Goal: Task Accomplishment & Management: Complete application form

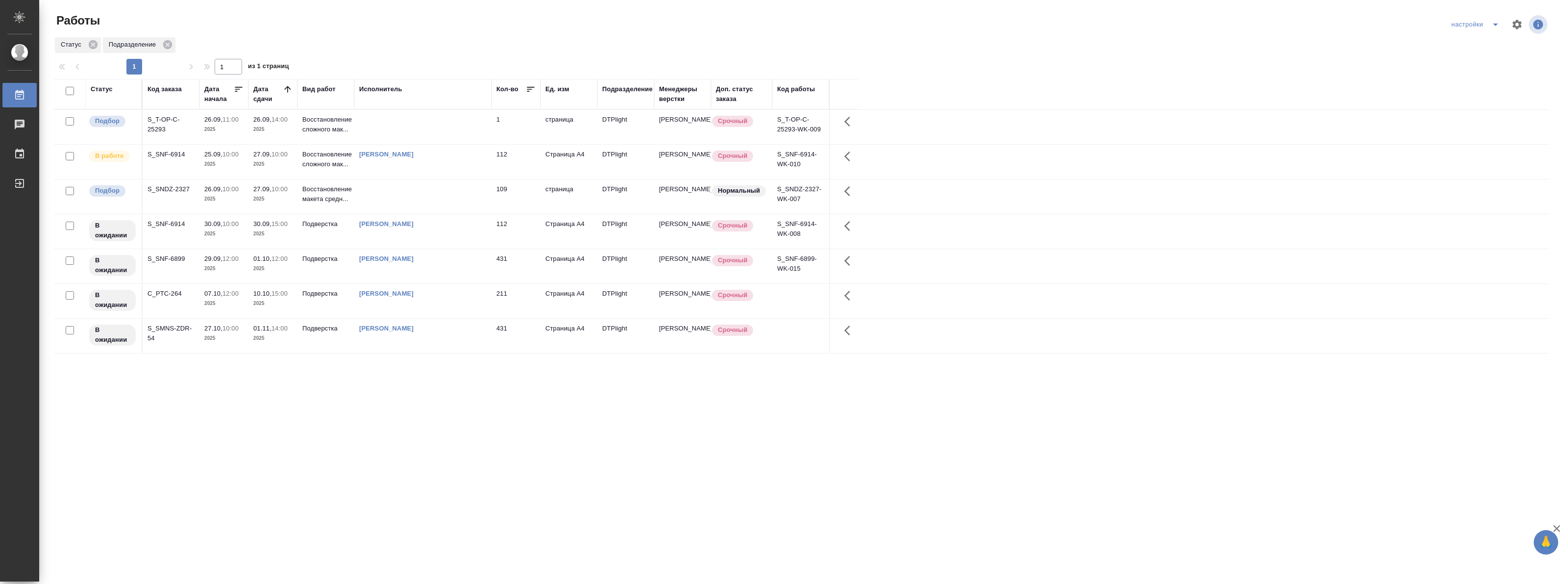
click at [214, 188] on p "26.09," at bounding box center [214, 189] width 18 height 7
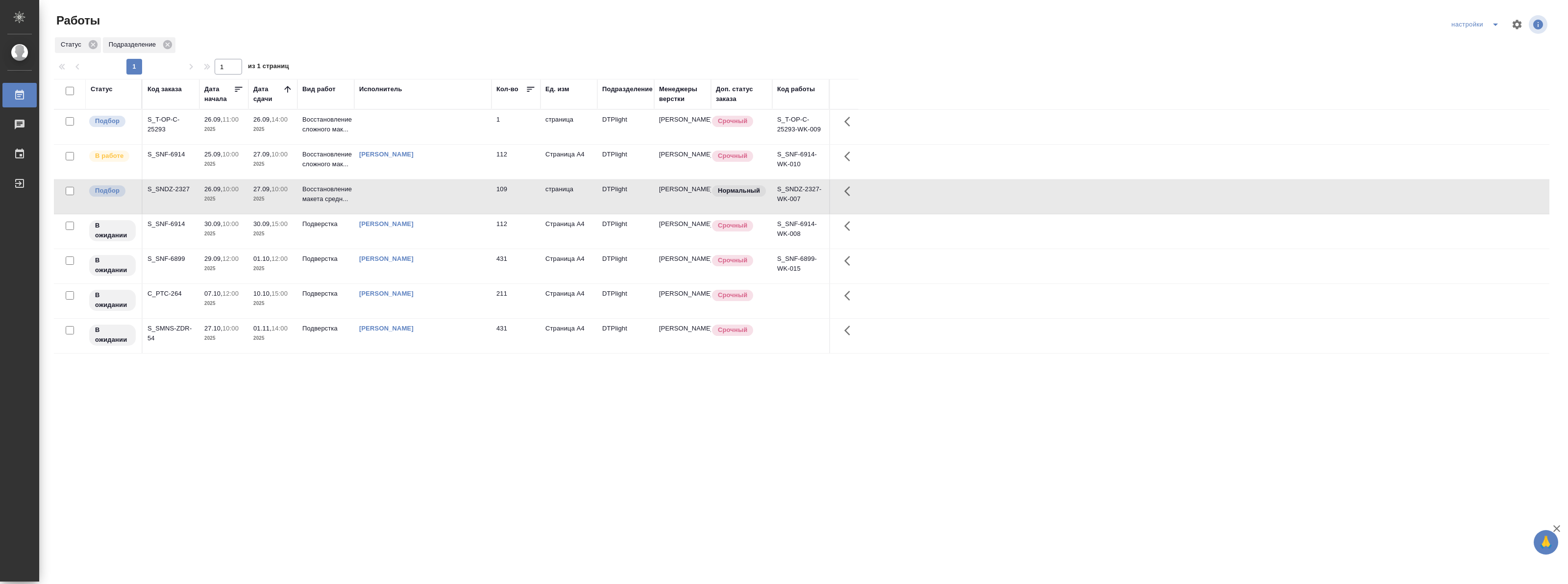
click at [214, 188] on p "26.09," at bounding box center [214, 189] width 18 height 7
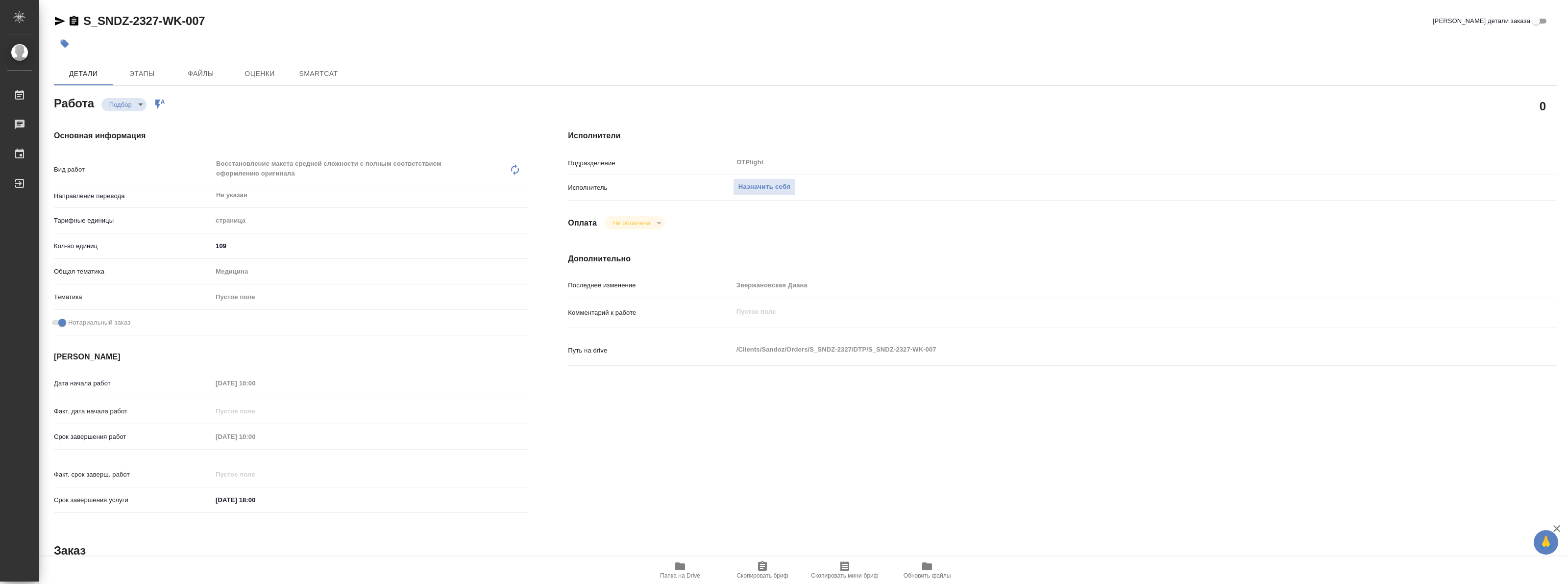
type textarea "x"
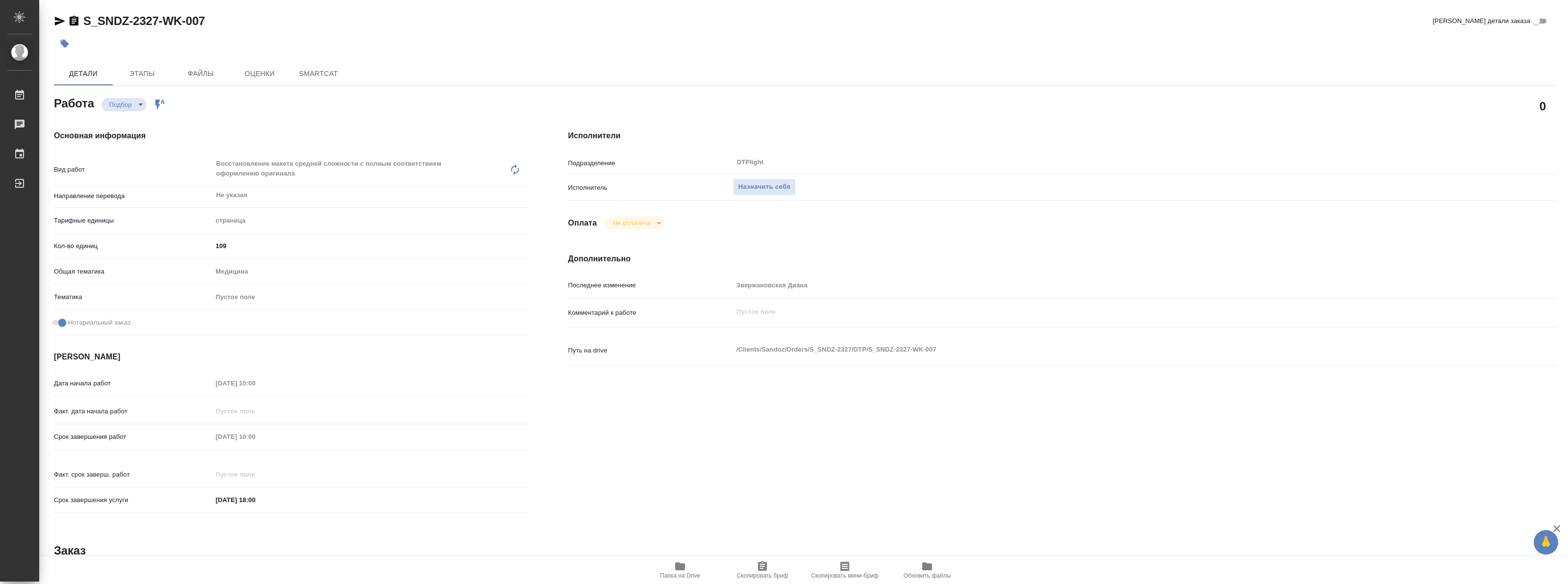
type textarea "x"
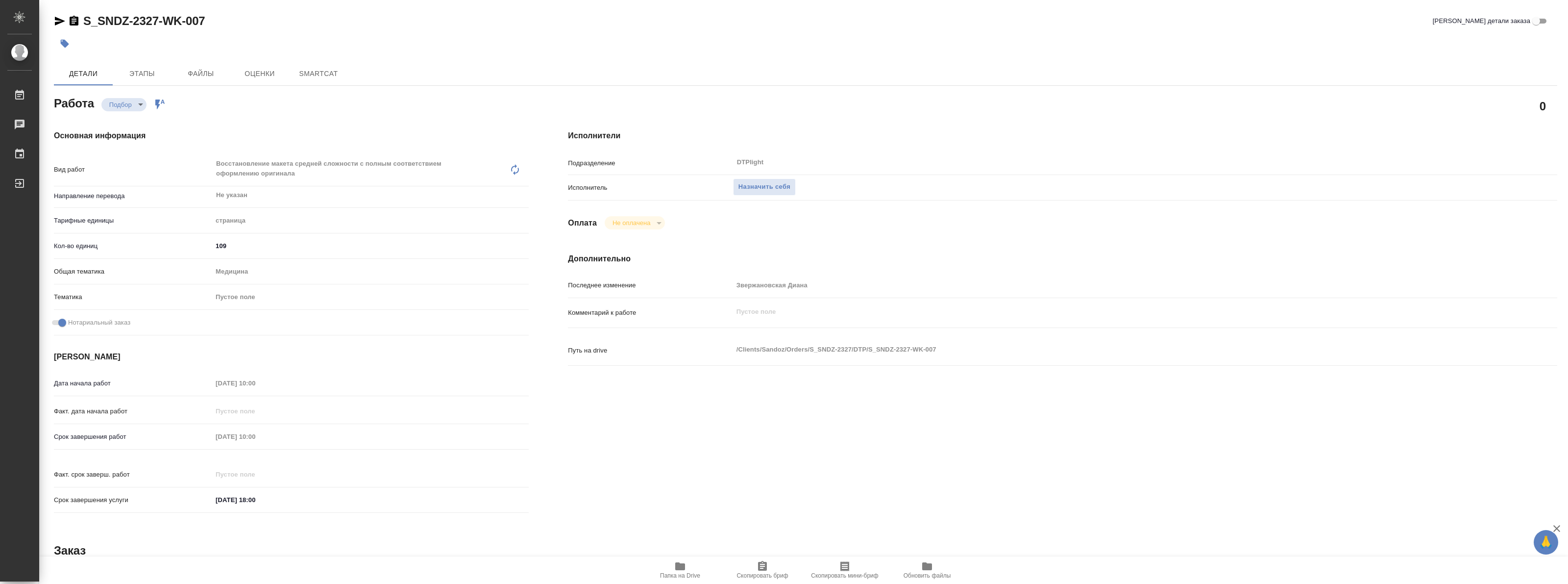
type textarea "x"
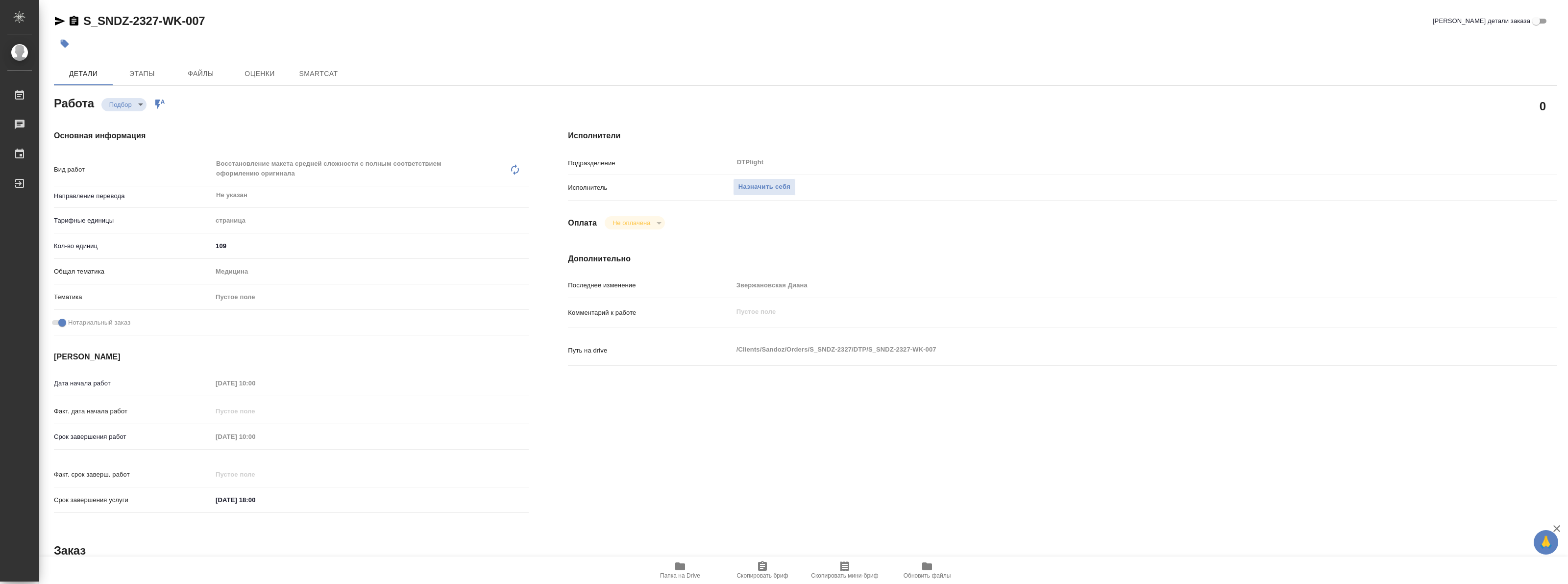
type textarea "x"
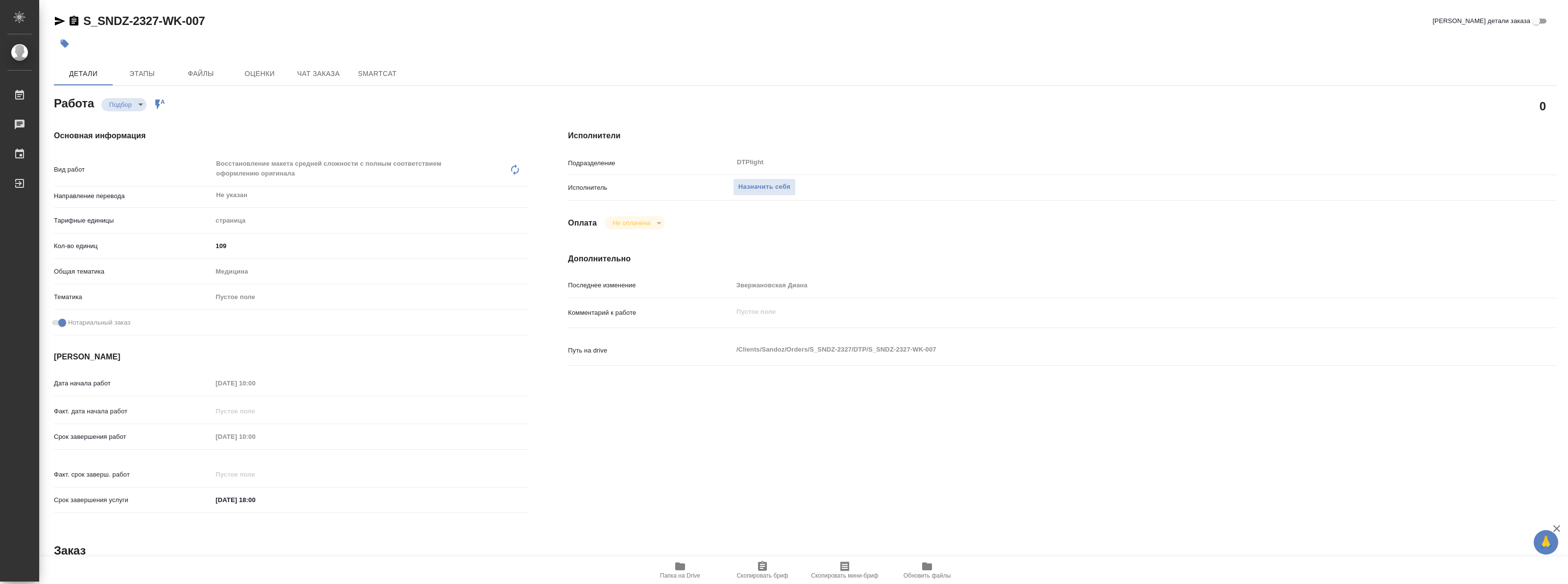
click at [687, 568] on span "Папка на Drive" at bounding box center [680, 569] width 71 height 19
type textarea "x"
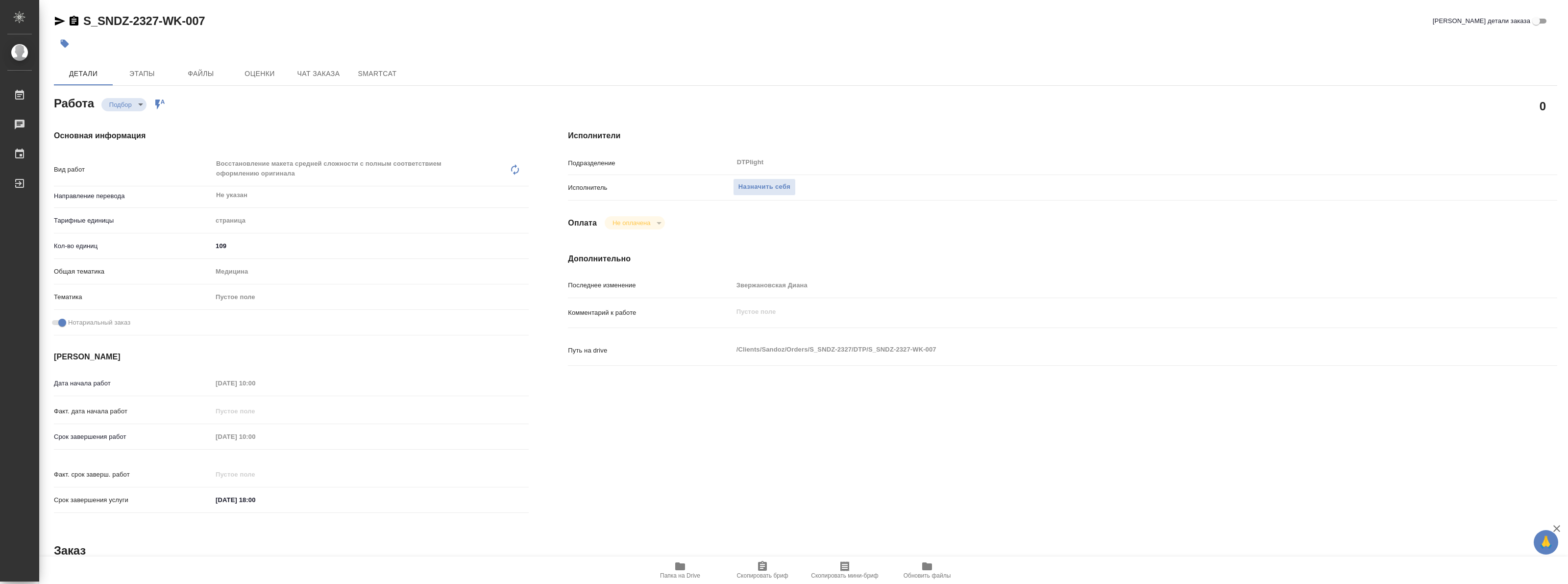
type textarea "x"
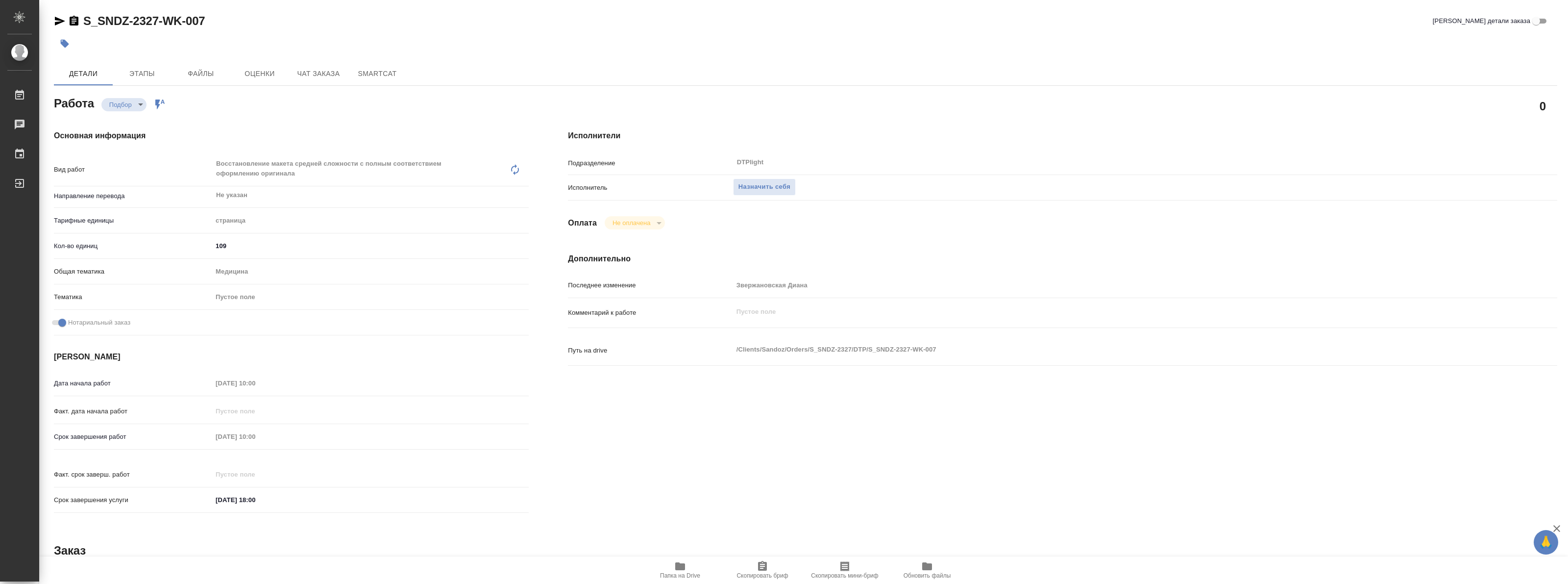
type textarea "x"
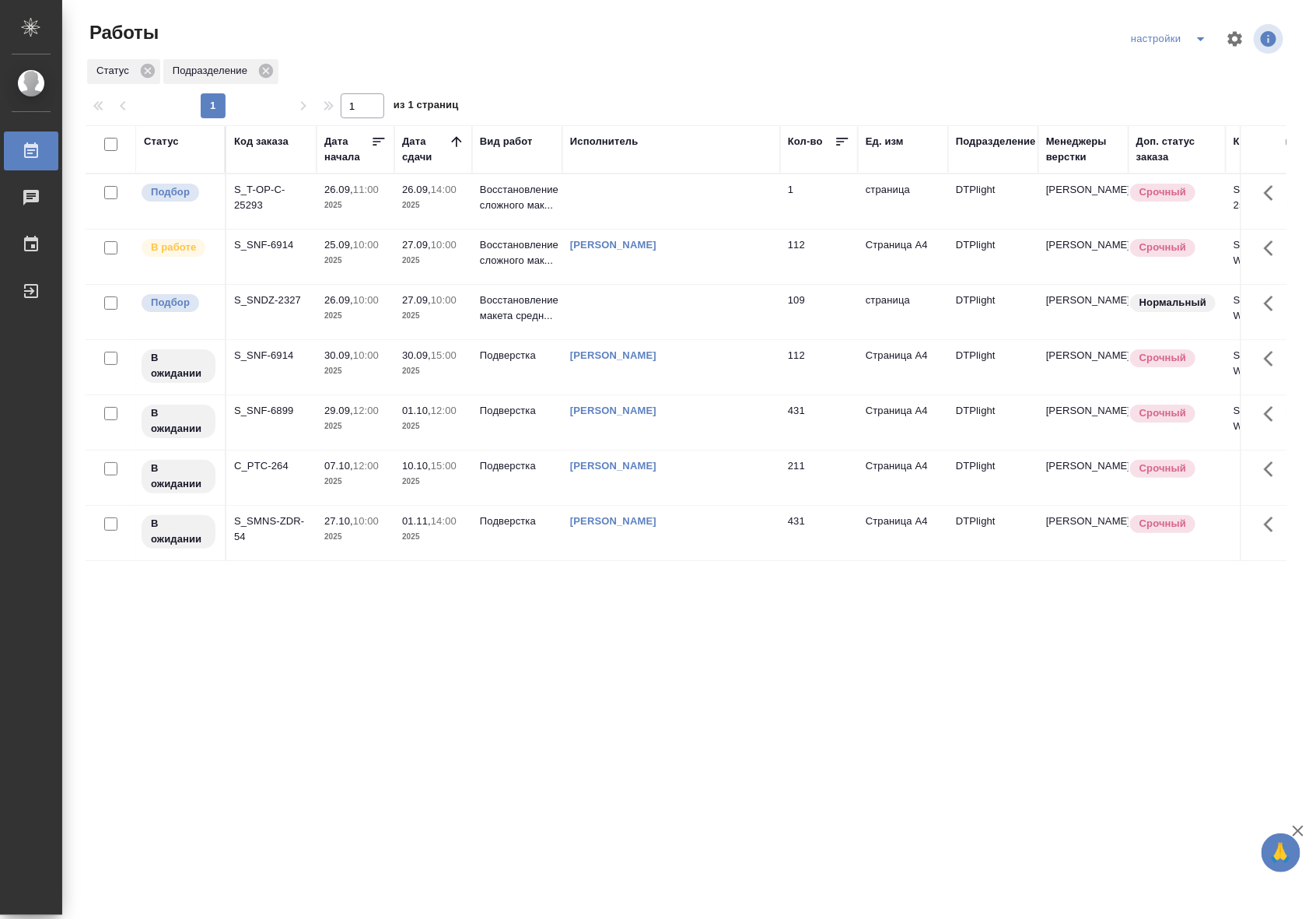
click at [596, 206] on td at bounding box center [671, 201] width 217 height 54
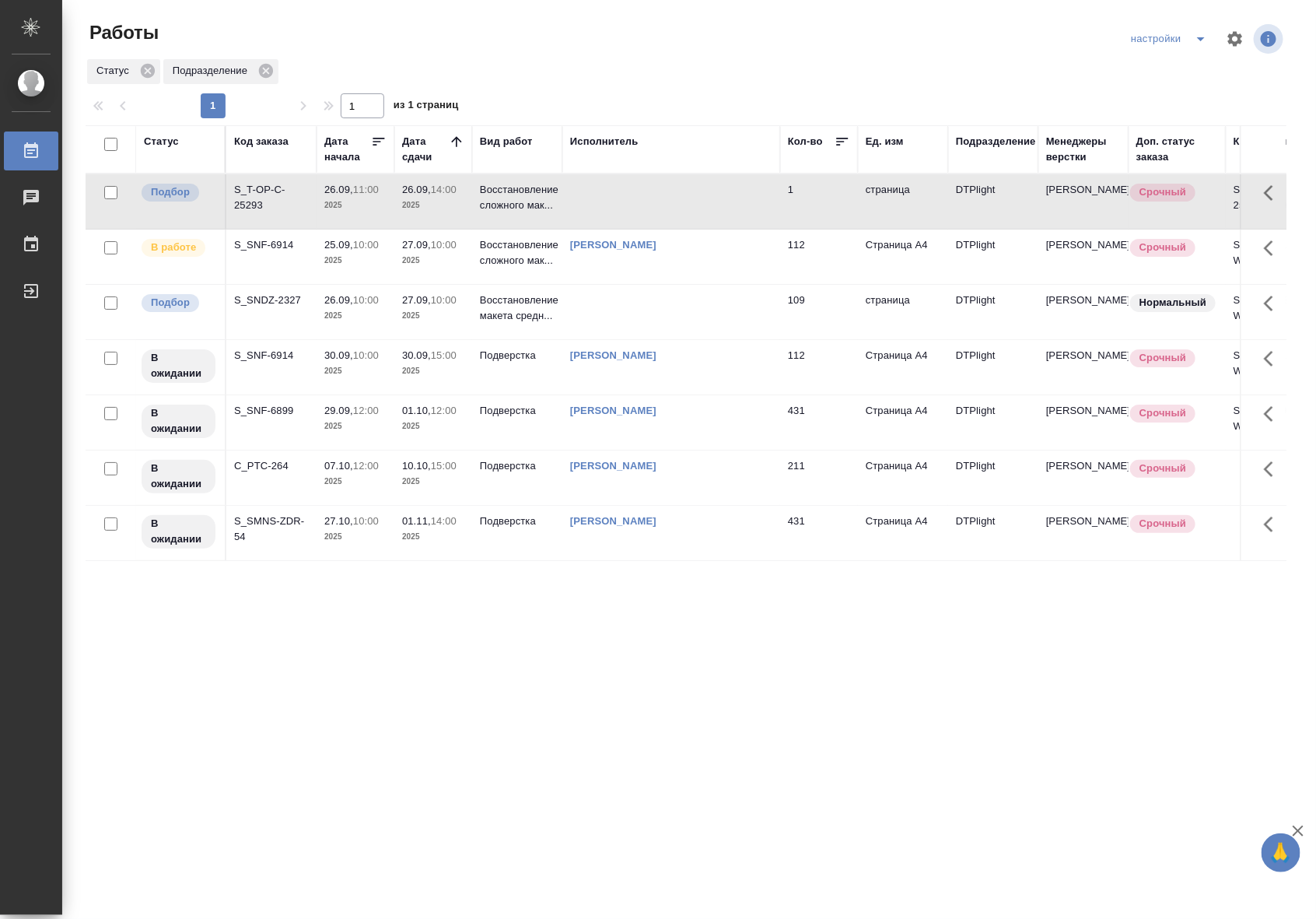
click at [596, 206] on td at bounding box center [671, 201] width 217 height 54
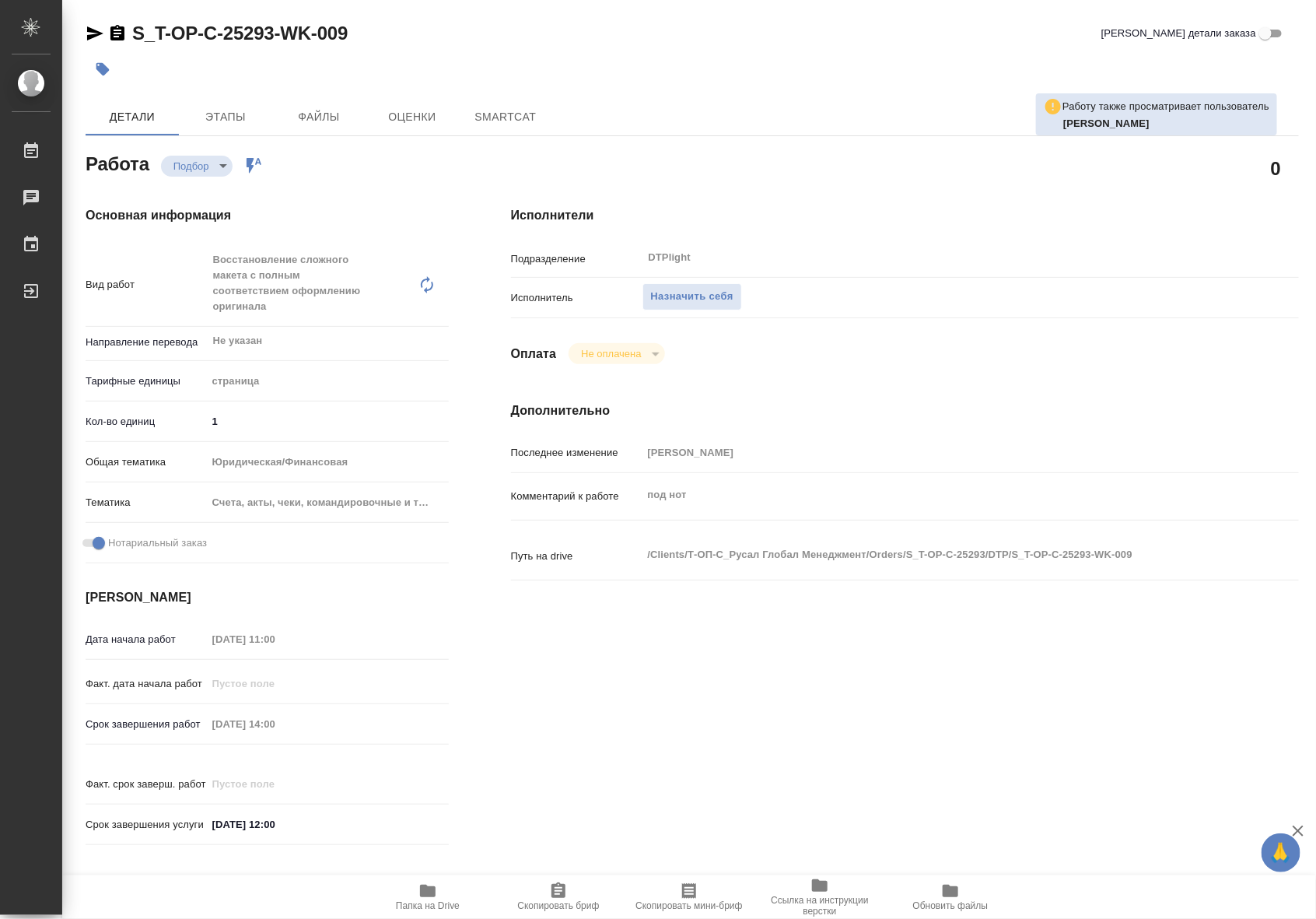
type textarea "x"
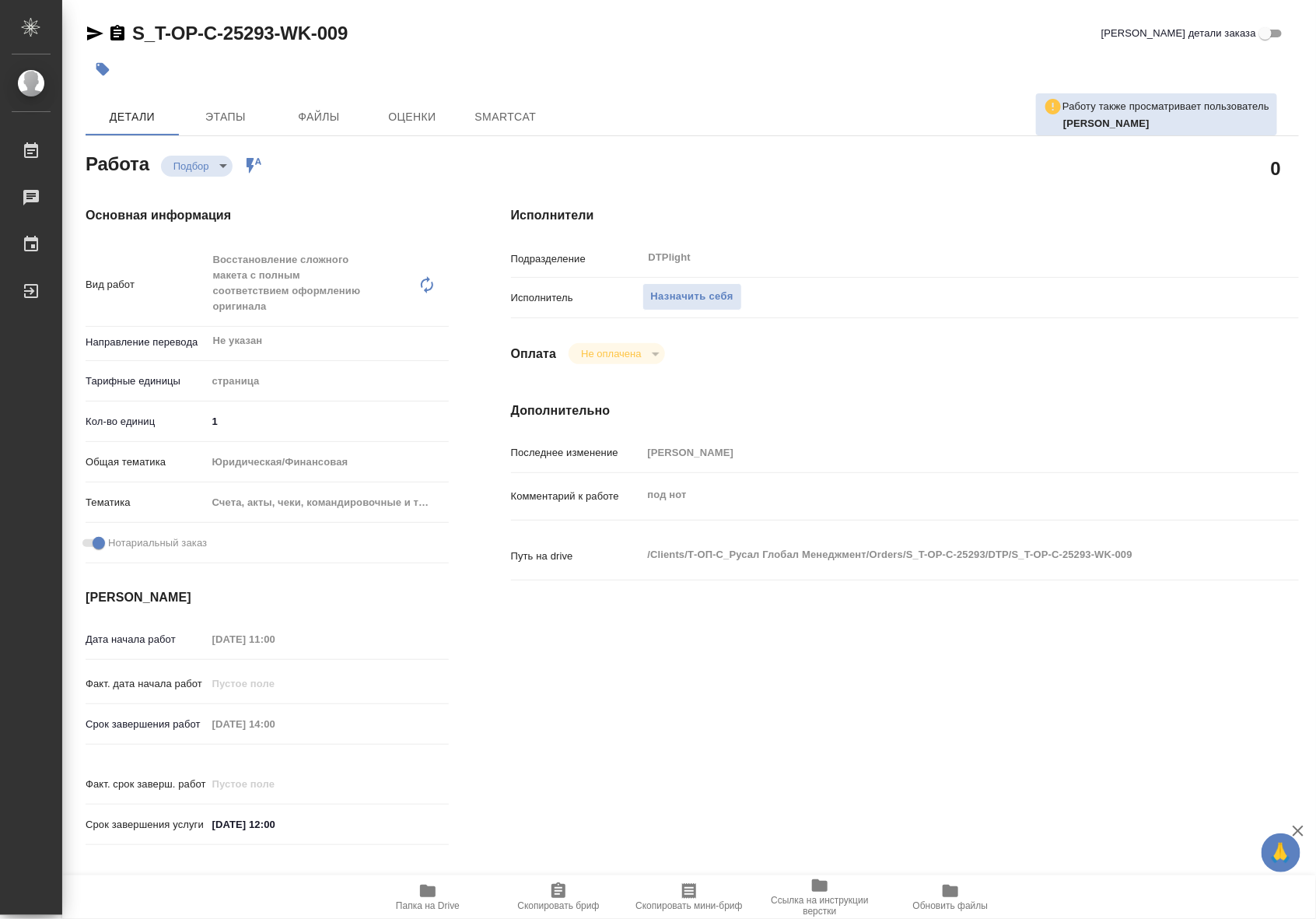
type textarea "x"
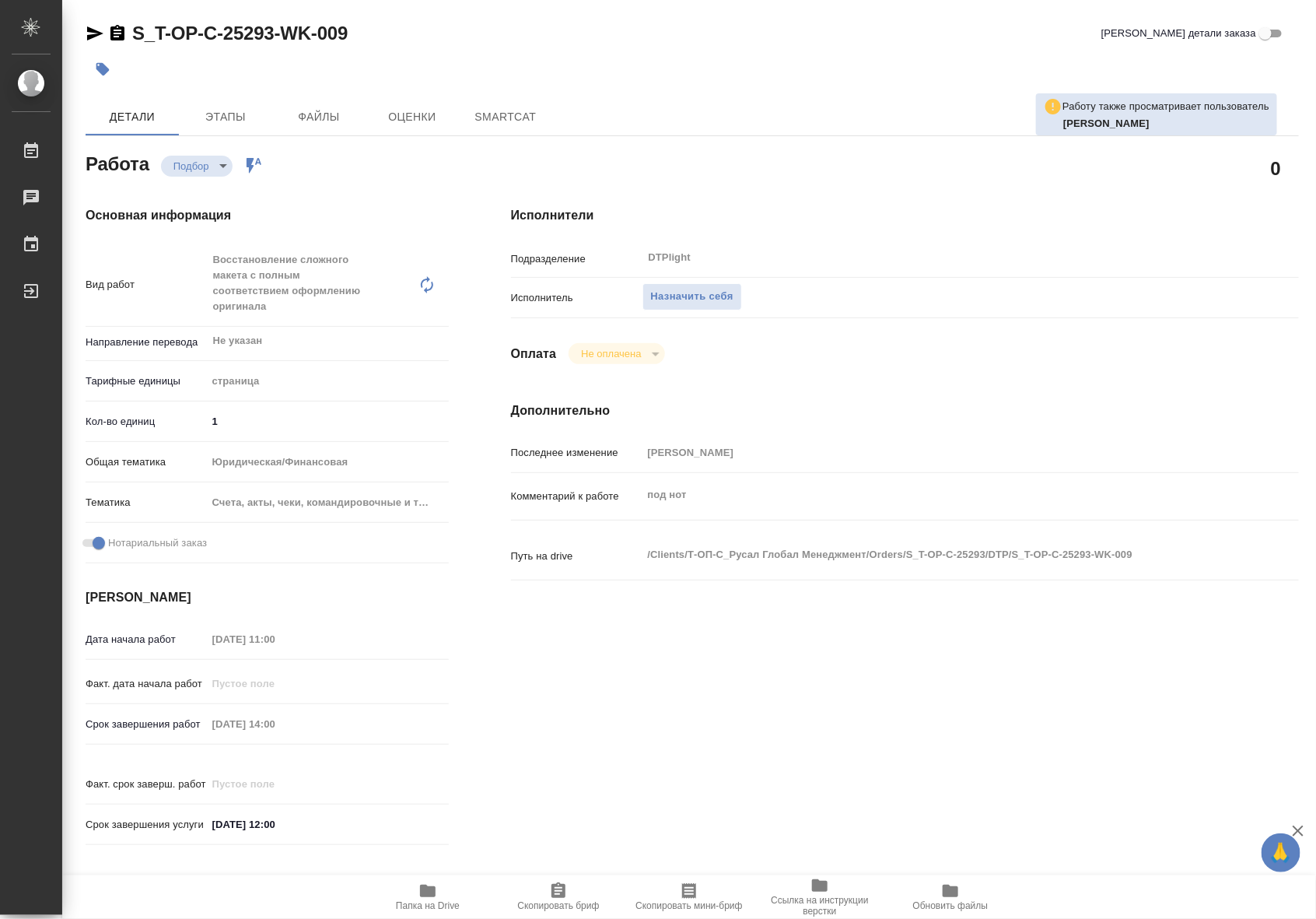
type textarea "x"
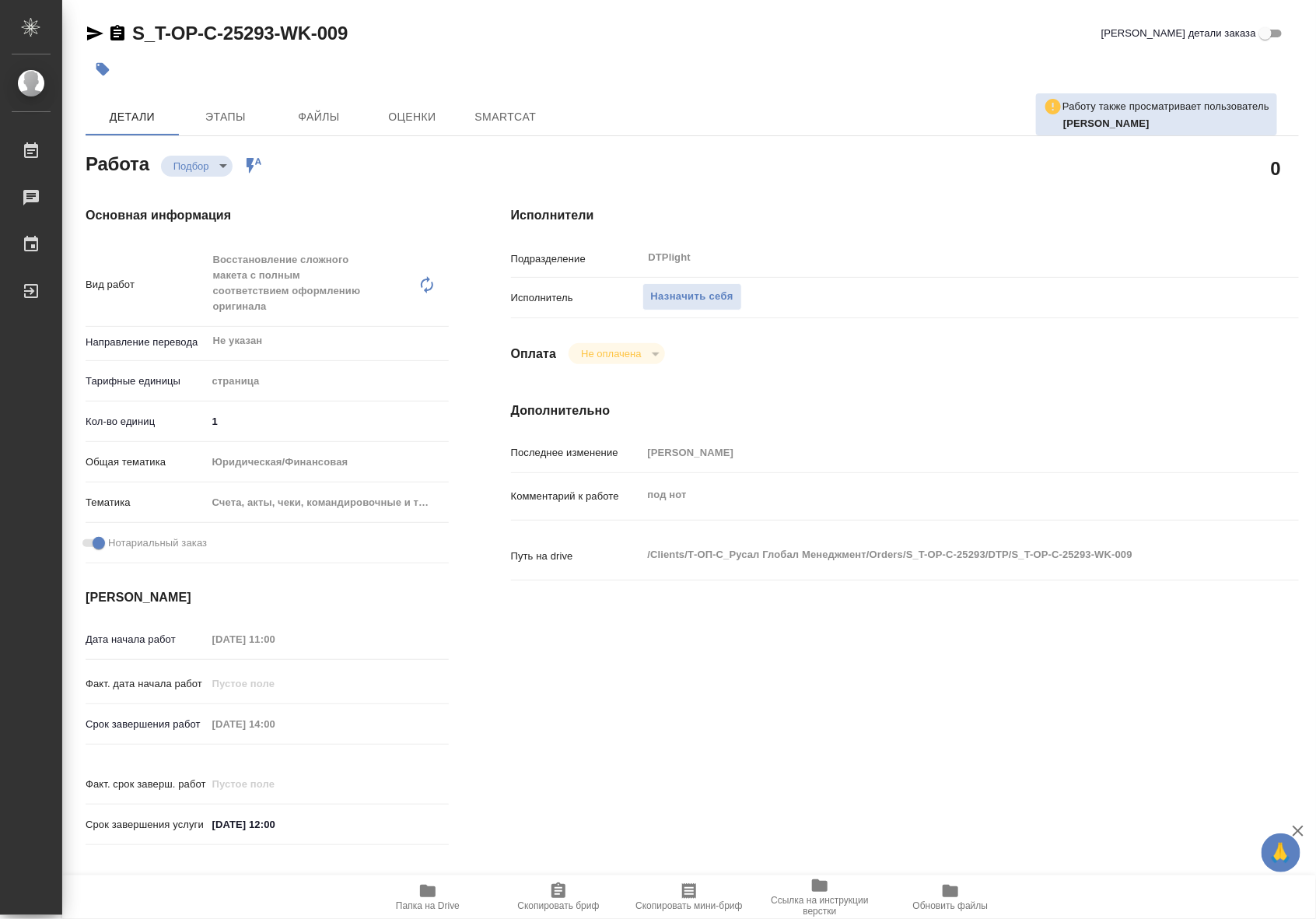
type textarea "x"
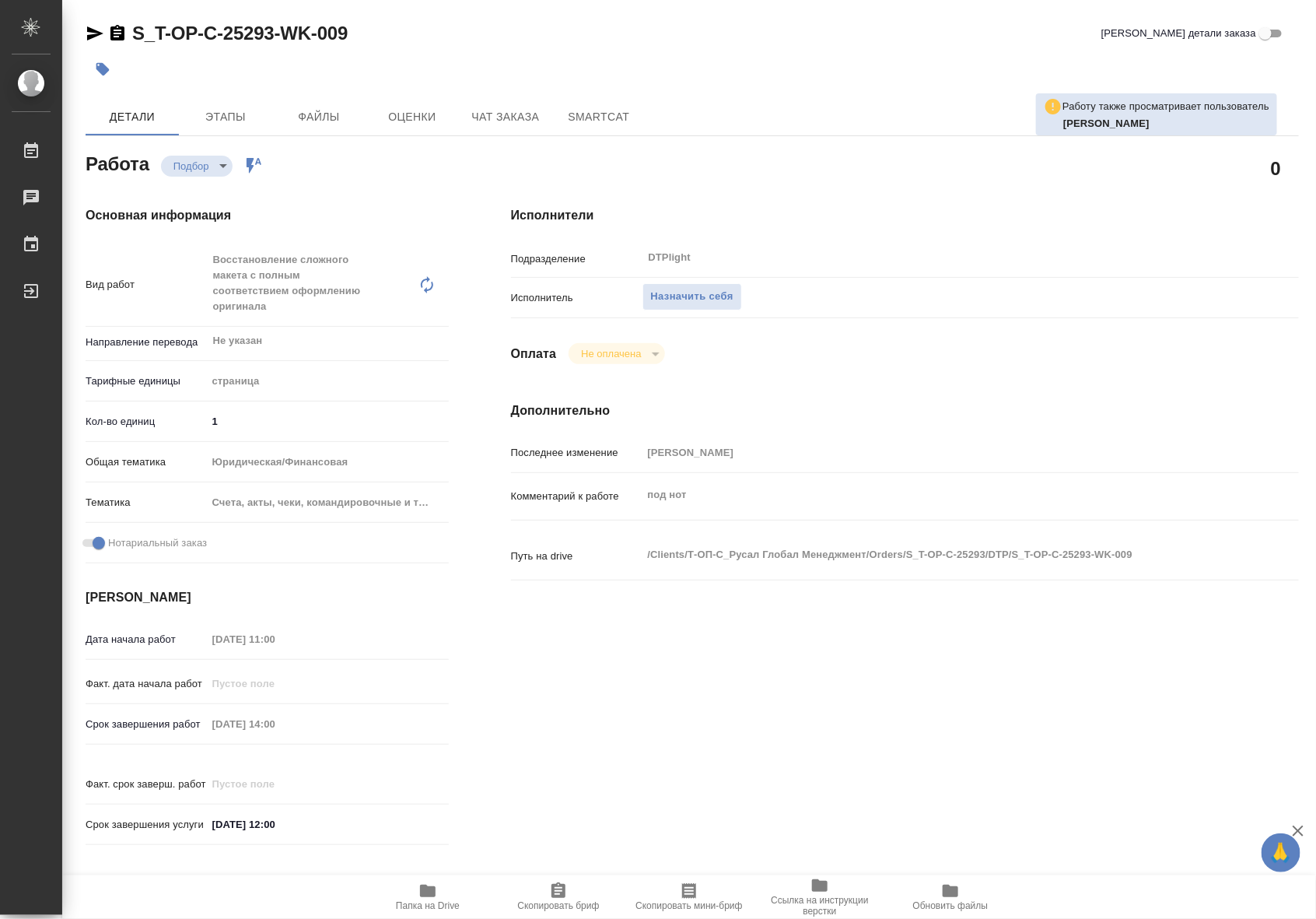
type textarea "x"
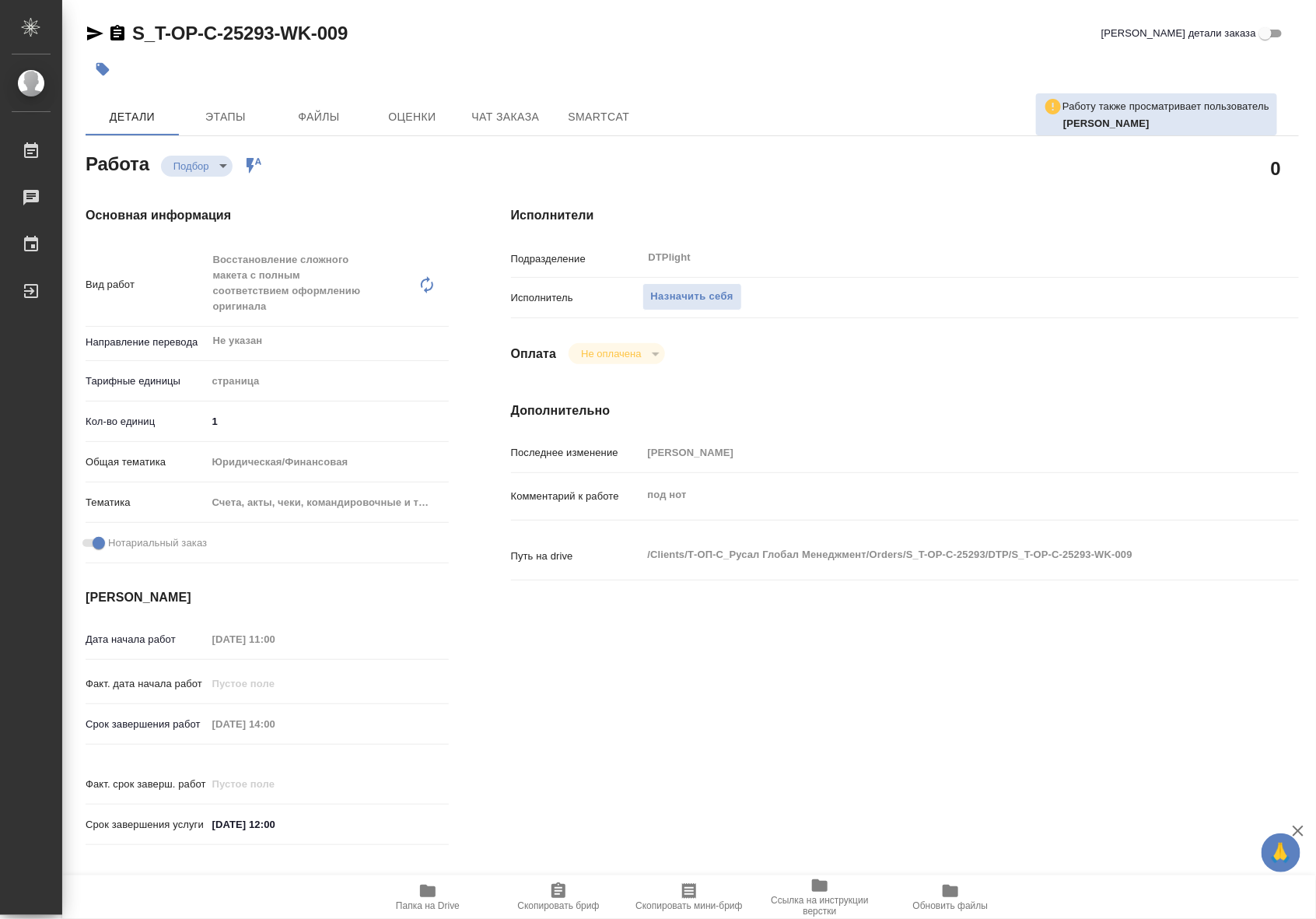
type textarea "x"
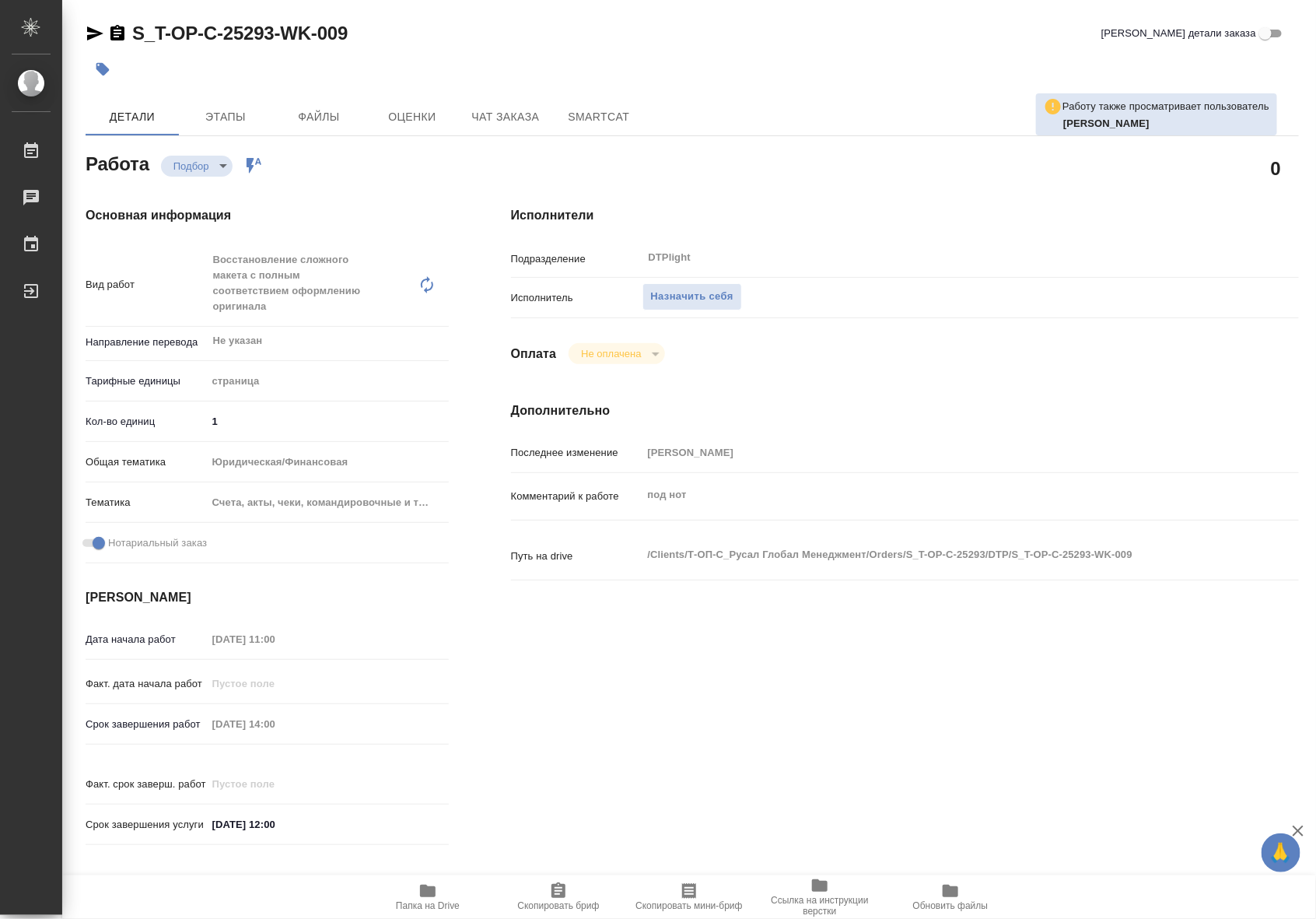
click at [437, 892] on span "Папка на Drive" at bounding box center [428, 896] width 112 height 30
